Goal: Register for event/course

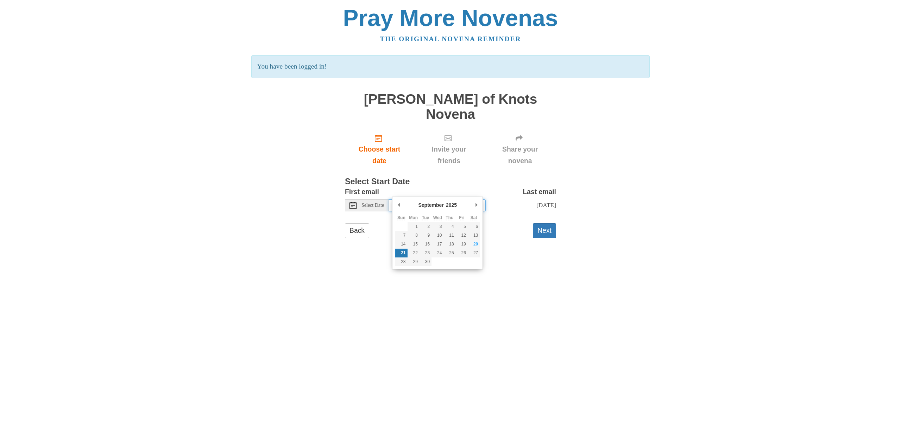
click at [431, 200] on input "[DATE]" at bounding box center [437, 206] width 97 height 12
type input "[DATE]"
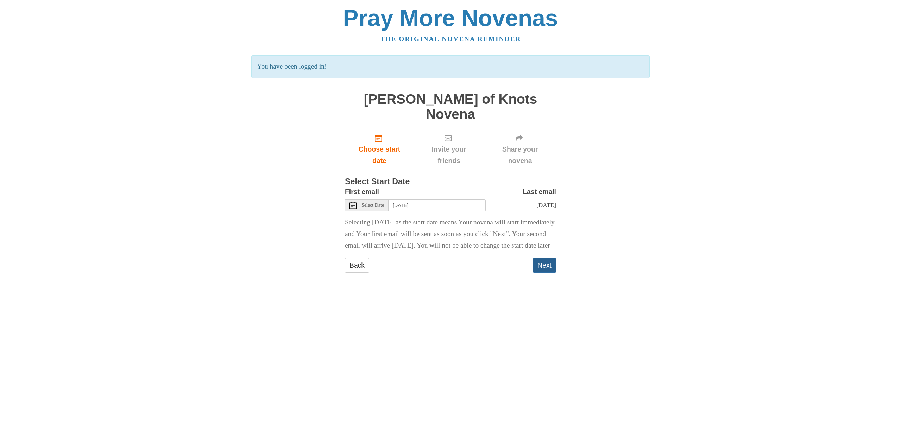
click at [547, 271] on button "Next" at bounding box center [544, 265] width 23 height 14
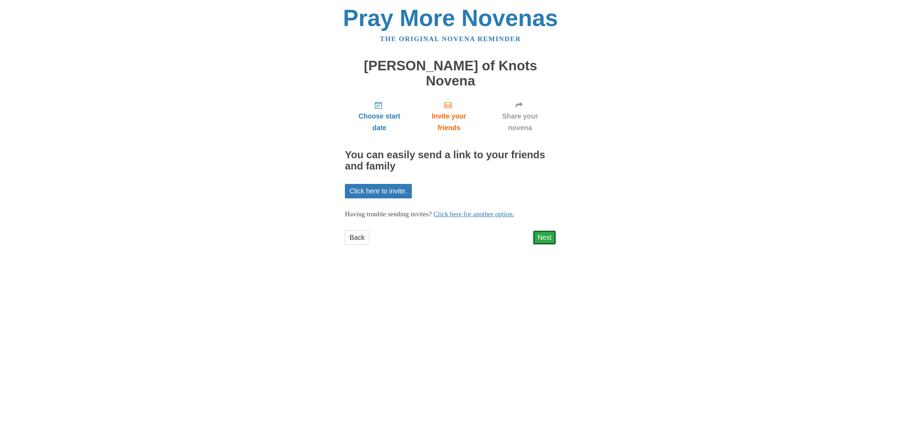
click at [550, 231] on link "Next" at bounding box center [544, 238] width 23 height 14
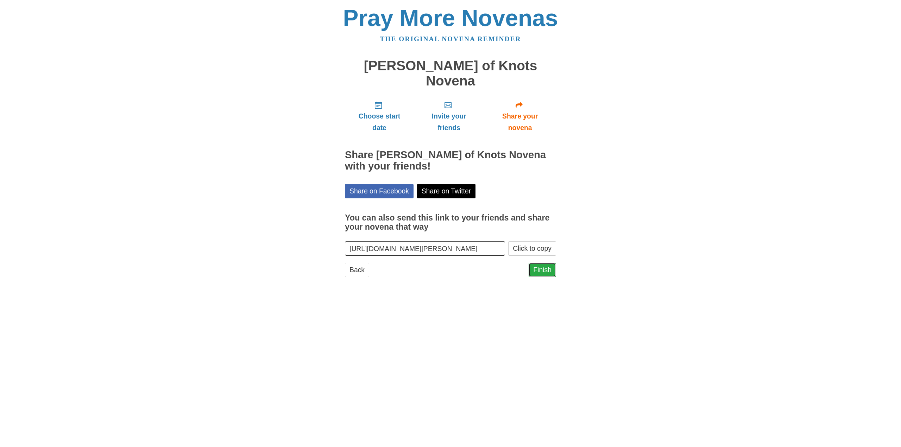
click at [546, 263] on link "Finish" at bounding box center [542, 270] width 27 height 14
